Goal: Participate in discussion

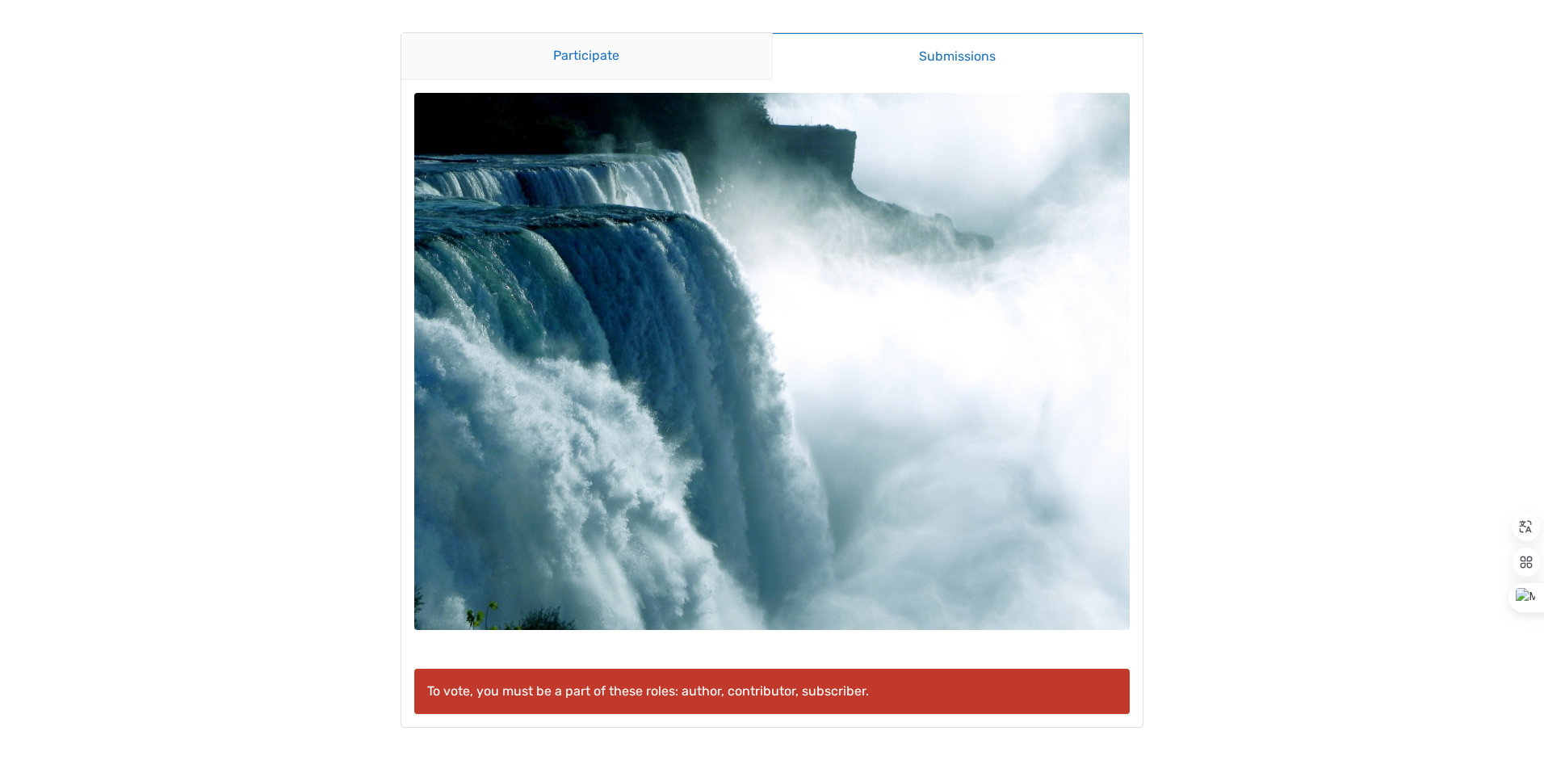
click at [628, 52] on link "Participate" at bounding box center [586, 56] width 371 height 47
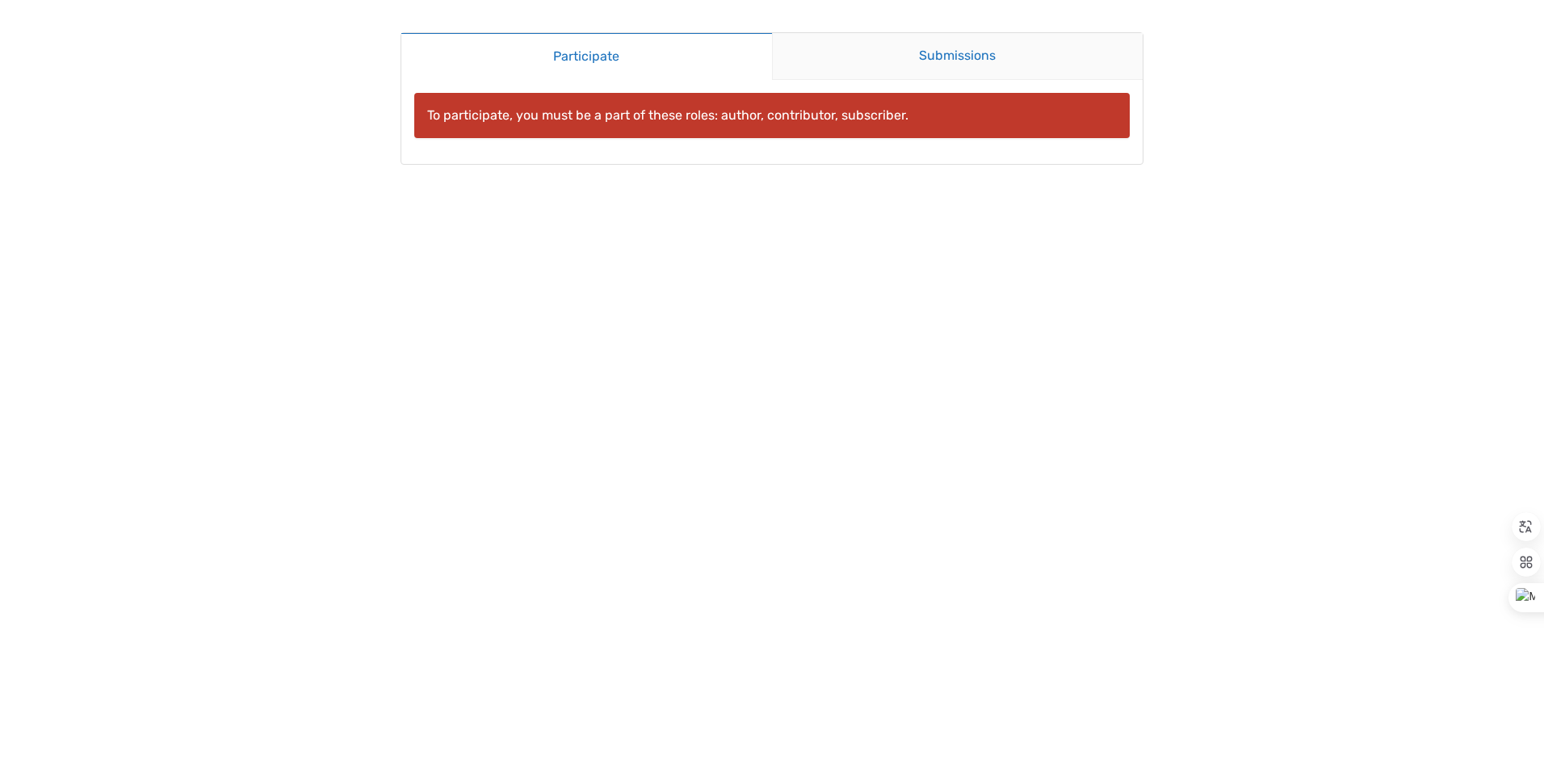
click at [935, 58] on link "Submissions" at bounding box center [957, 56] width 371 height 47
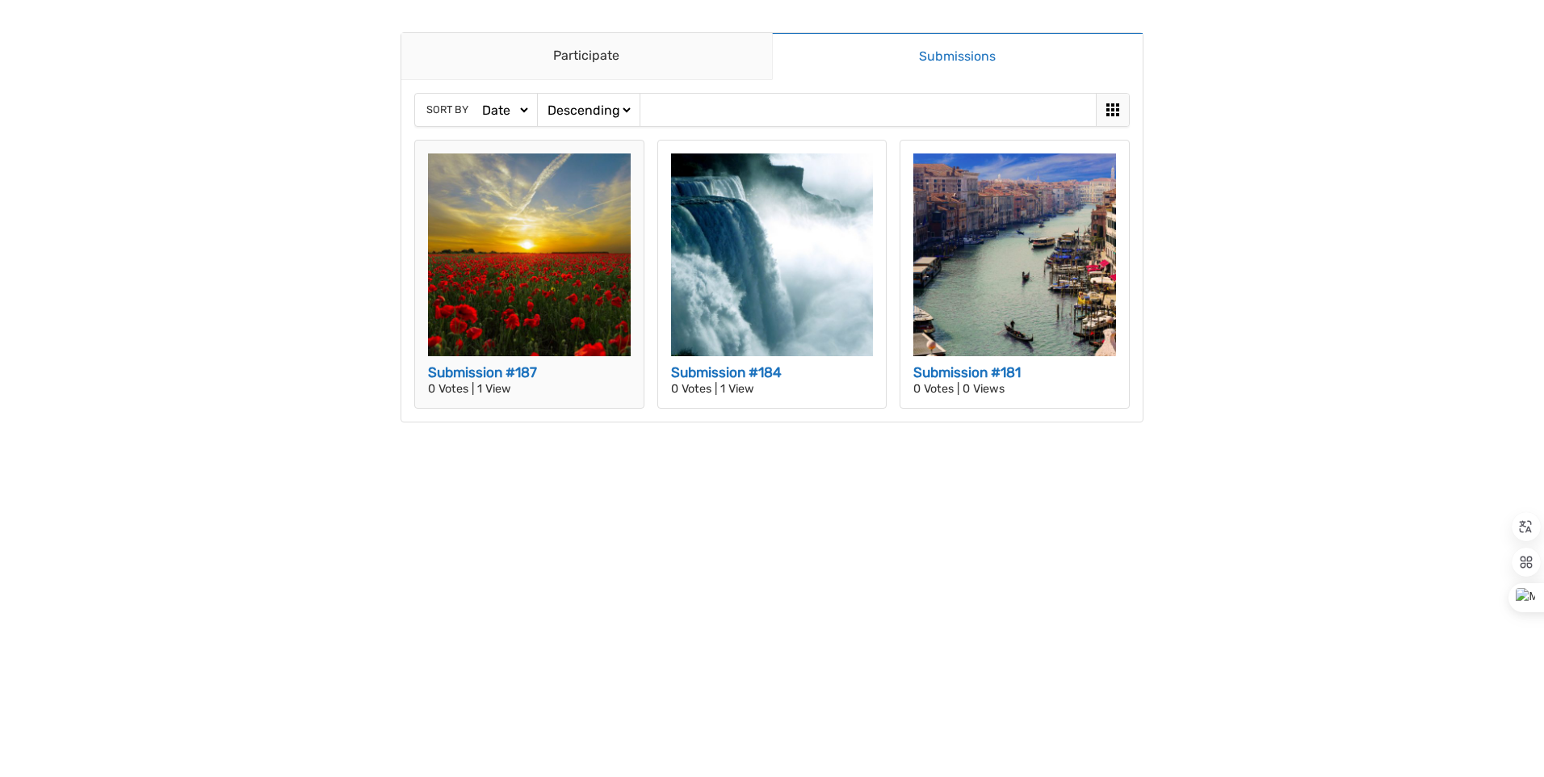
click at [502, 368] on h3 "Submission #187" at bounding box center [529, 373] width 203 height 21
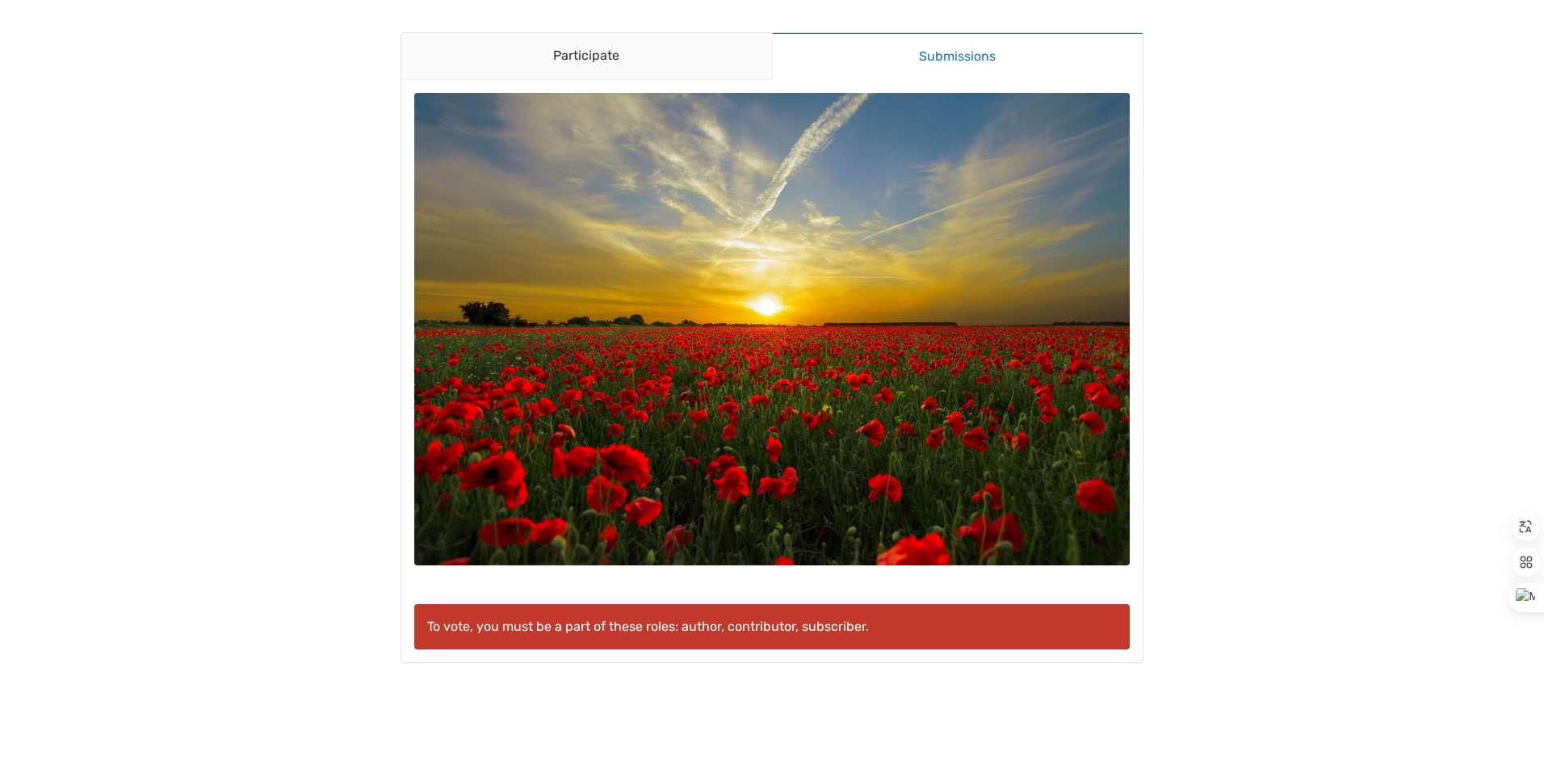
drag, startPoint x: 667, startPoint y: 233, endPoint x: 1427, endPoint y: 325, distance: 765.5
click at [966, 621] on p "Để bỏ phiếu, bạn phải là một phần của các vai trò sau: tác giả, người đóng góp,…" at bounding box center [772, 626] width 690 height 19
click at [964, 626] on p "Để bỏ phiếu, bạn phải là một phần của các vai trò sau: tác giả, người đóng góp,…" at bounding box center [772, 626] width 690 height 19
click at [633, 64] on link "Tham gia" at bounding box center [586, 56] width 371 height 47
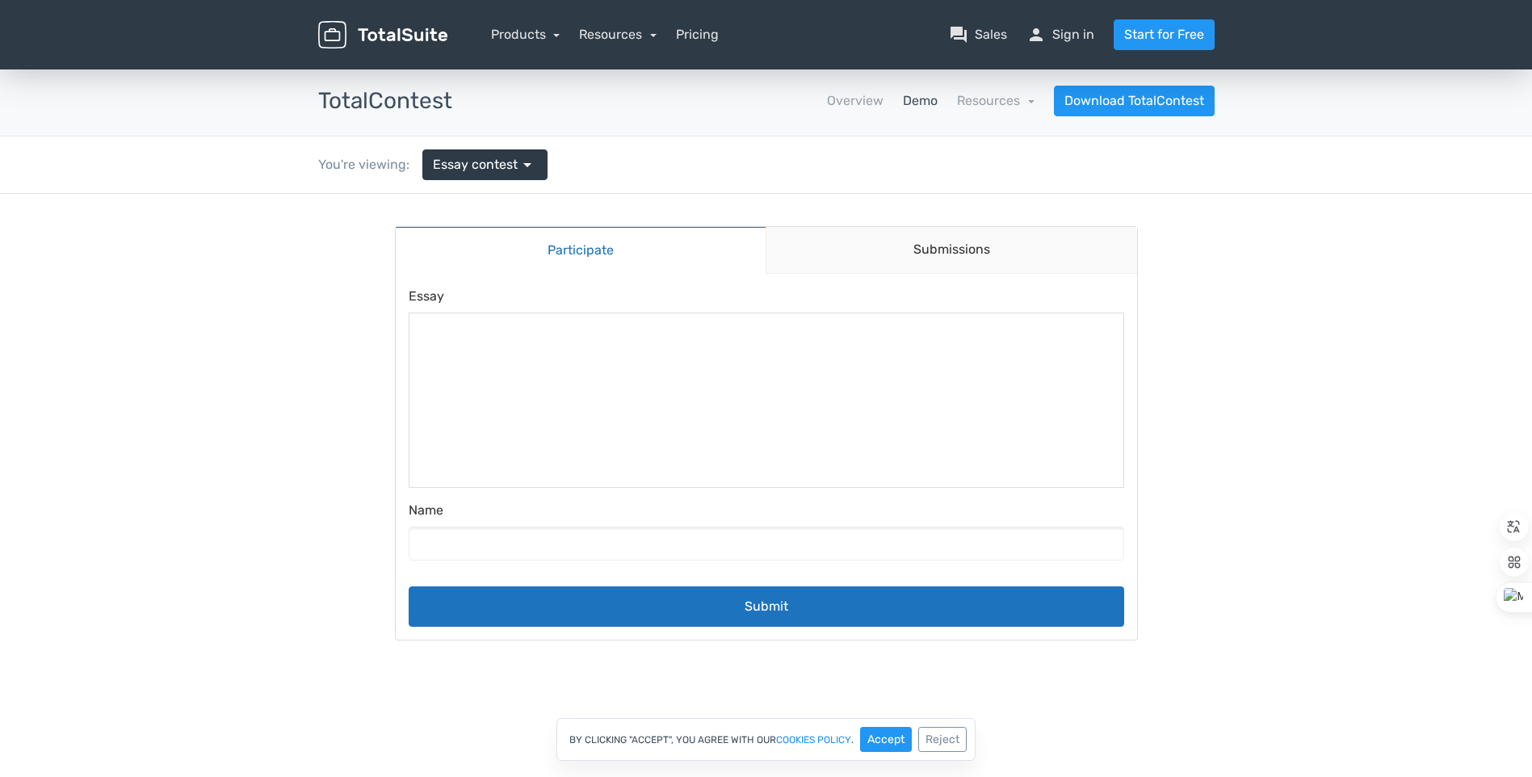
scroll to position [161, 0]
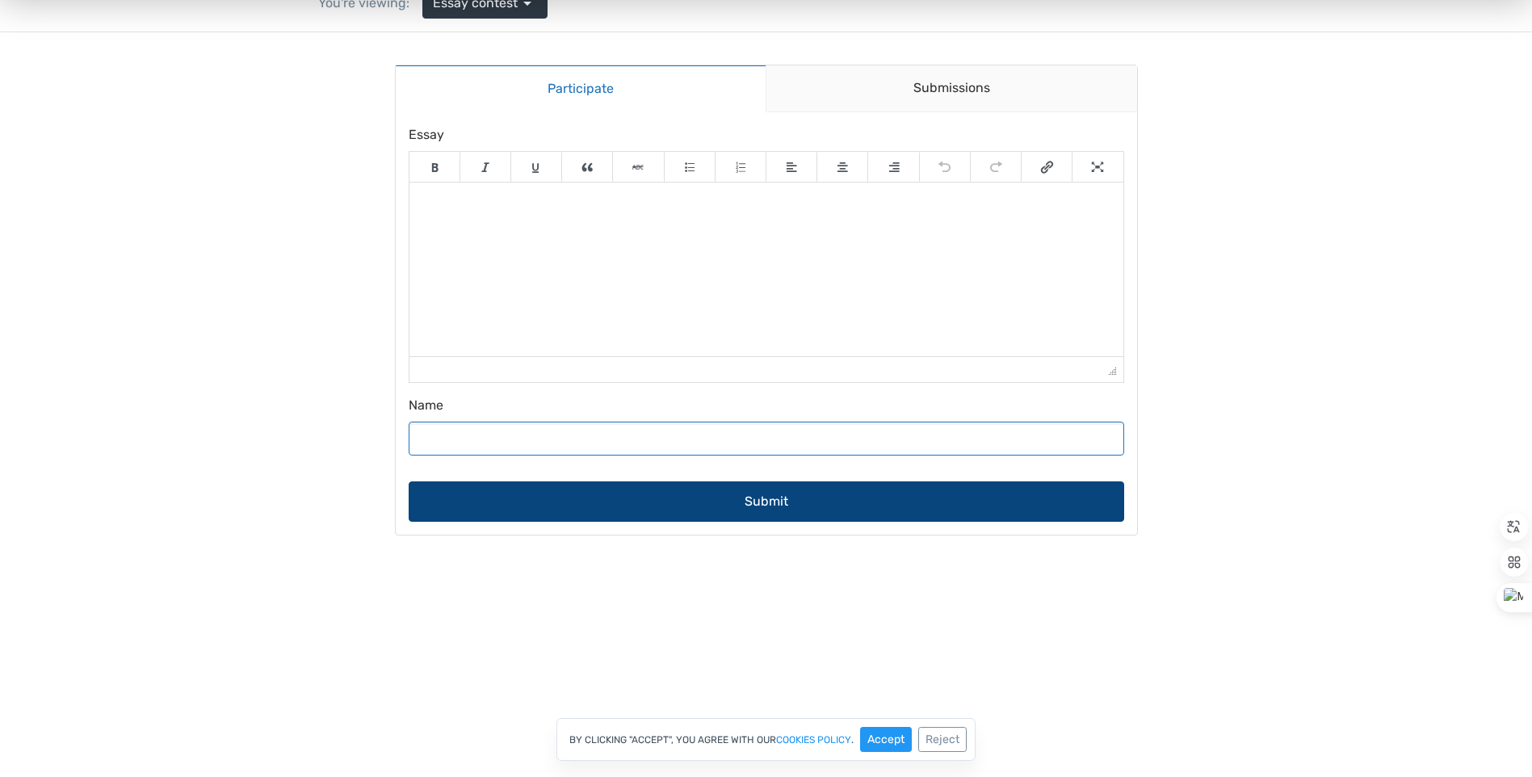
click at [828, 443] on input "Name" at bounding box center [766, 439] width 715 height 34
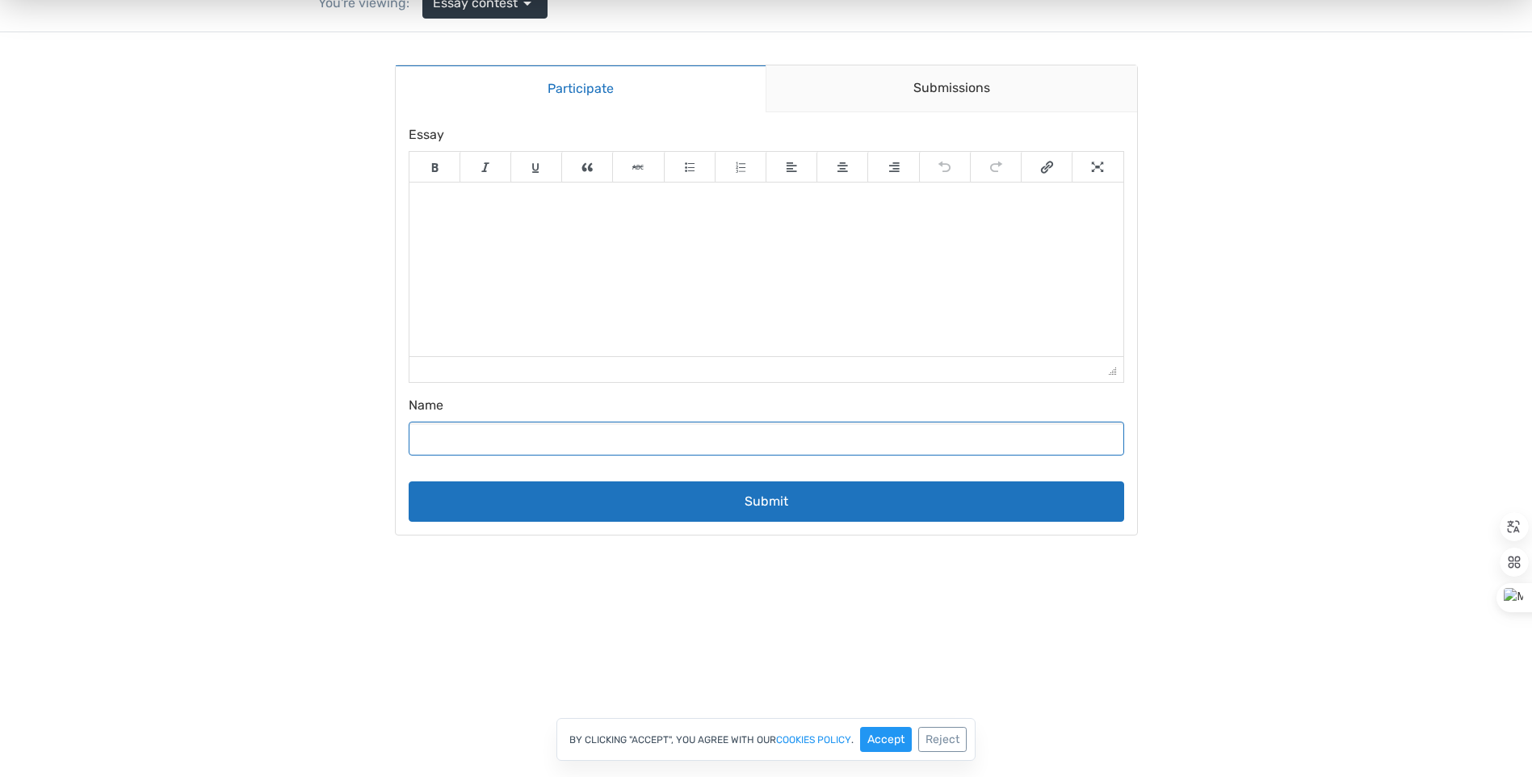
scroll to position [1, 0]
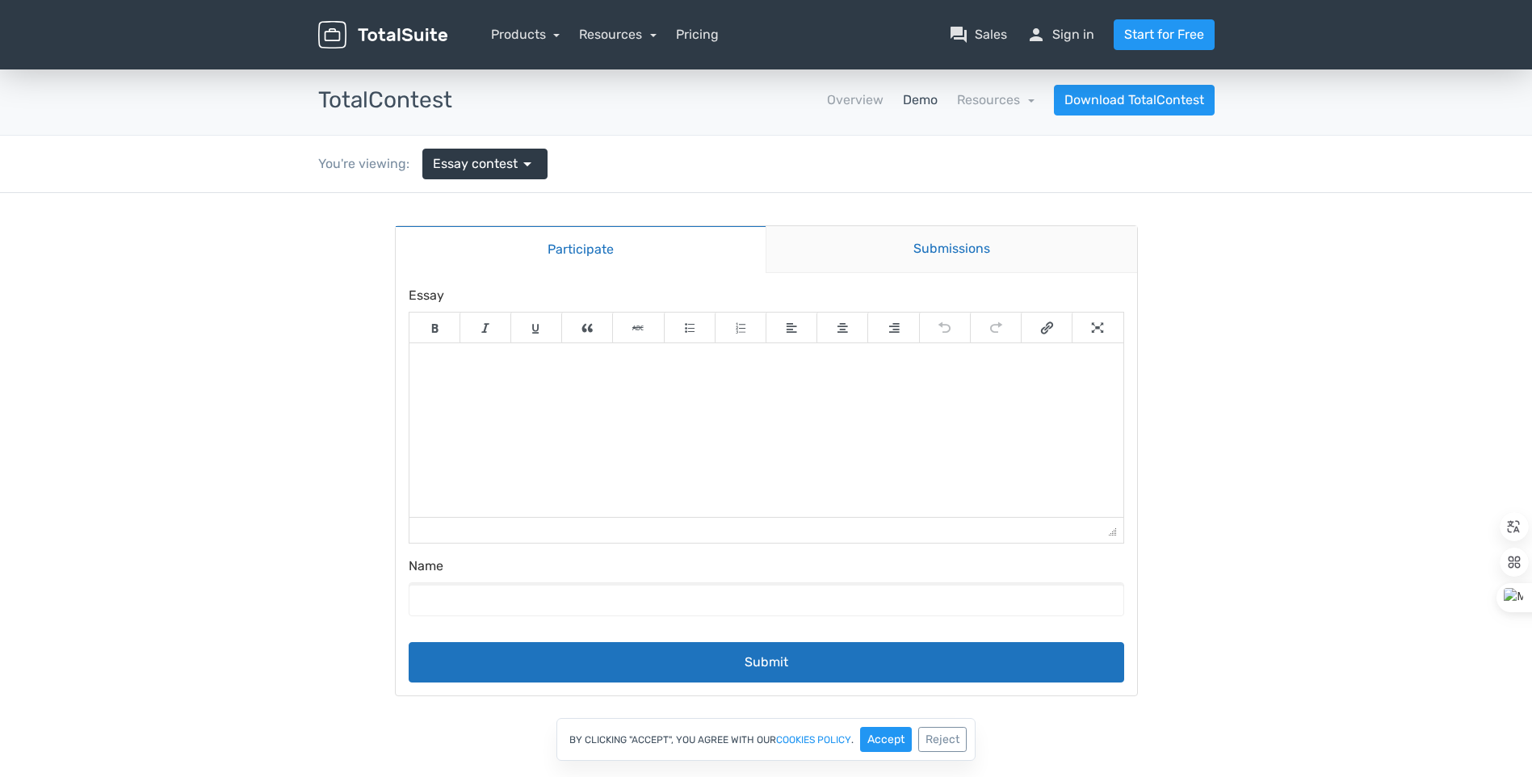
click at [938, 251] on link "Submissions" at bounding box center [951, 249] width 371 height 47
